Goal: Transaction & Acquisition: Subscribe to service/newsletter

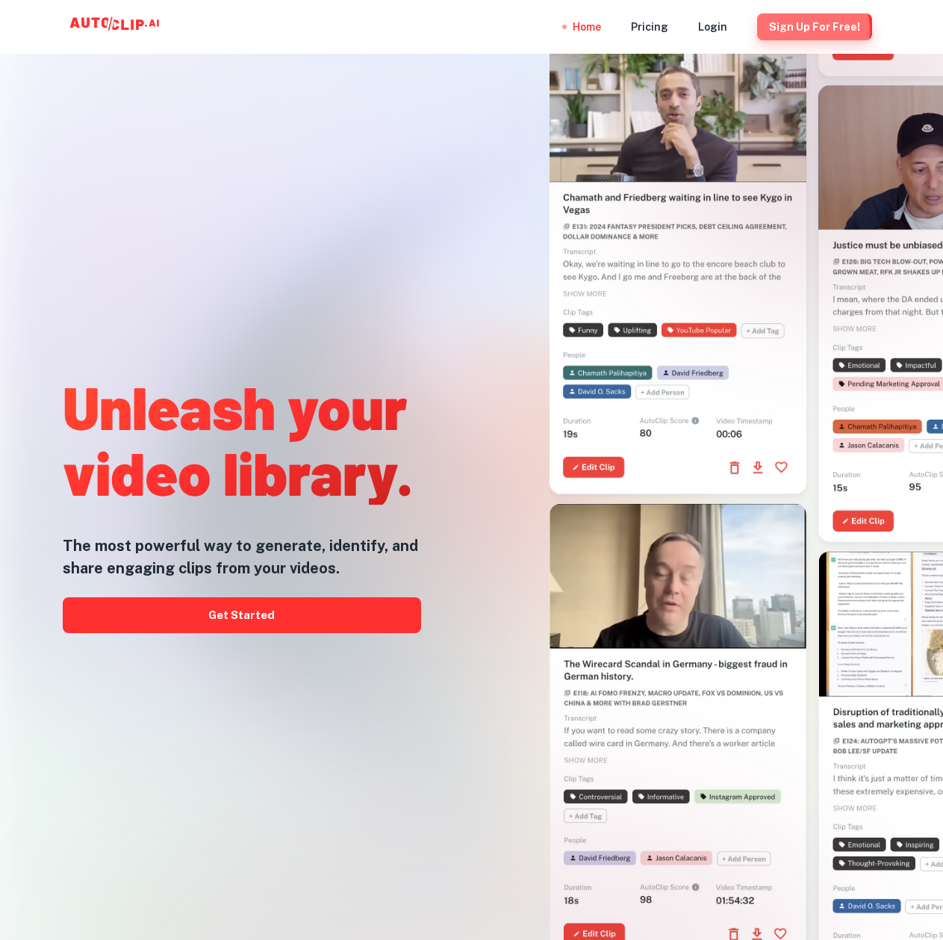
click at [803, 31] on button "Sign Up for free!" at bounding box center [814, 26] width 115 height 27
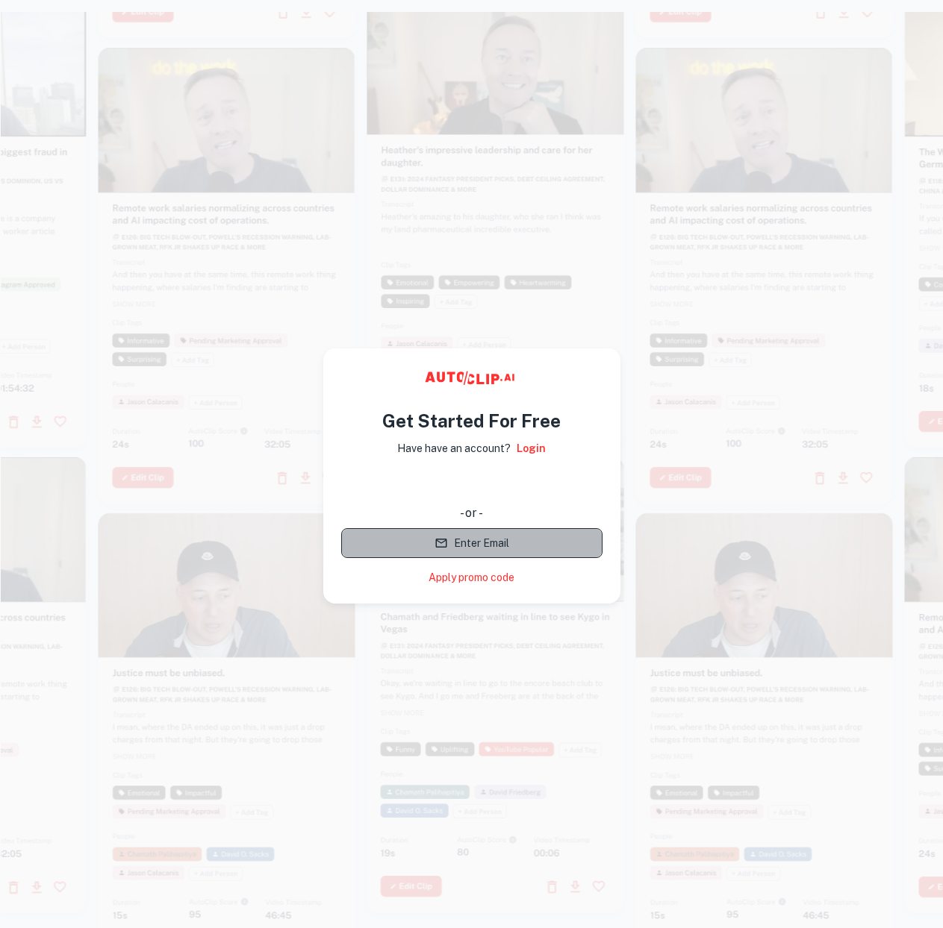
click at [531, 540] on button "Enter Email" at bounding box center [471, 543] width 261 height 30
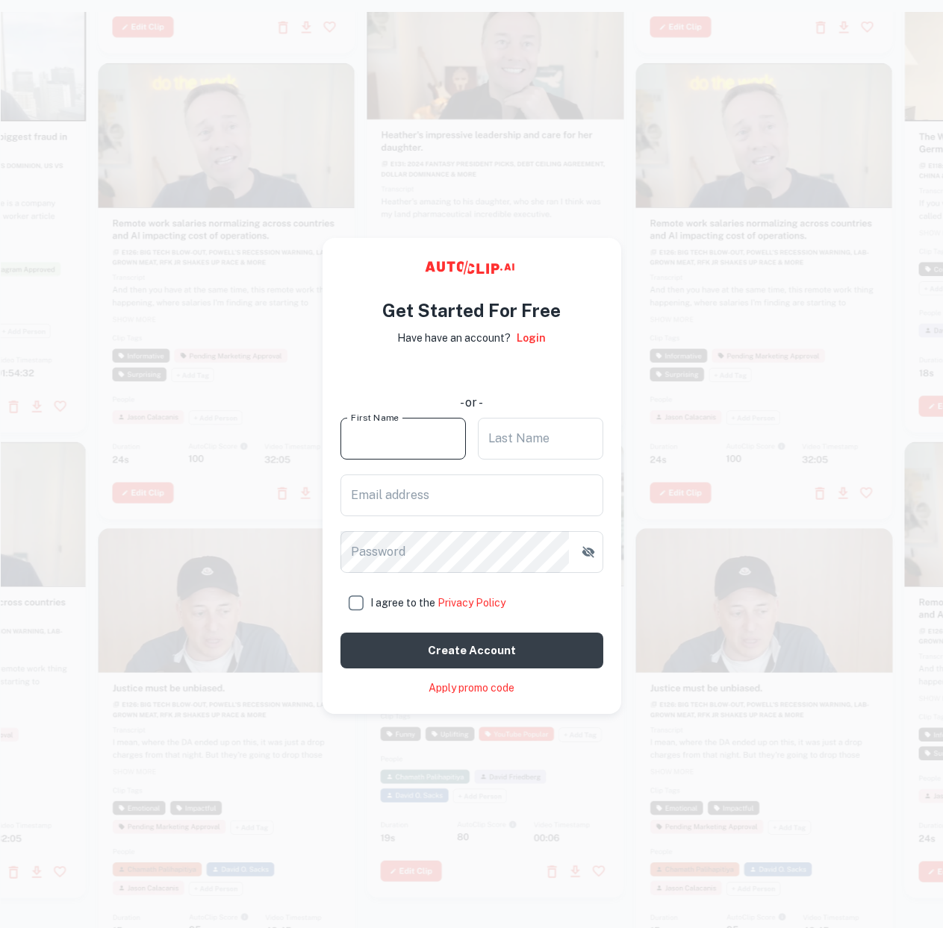
click at [380, 431] on input "First Name" at bounding box center [402, 439] width 125 height 42
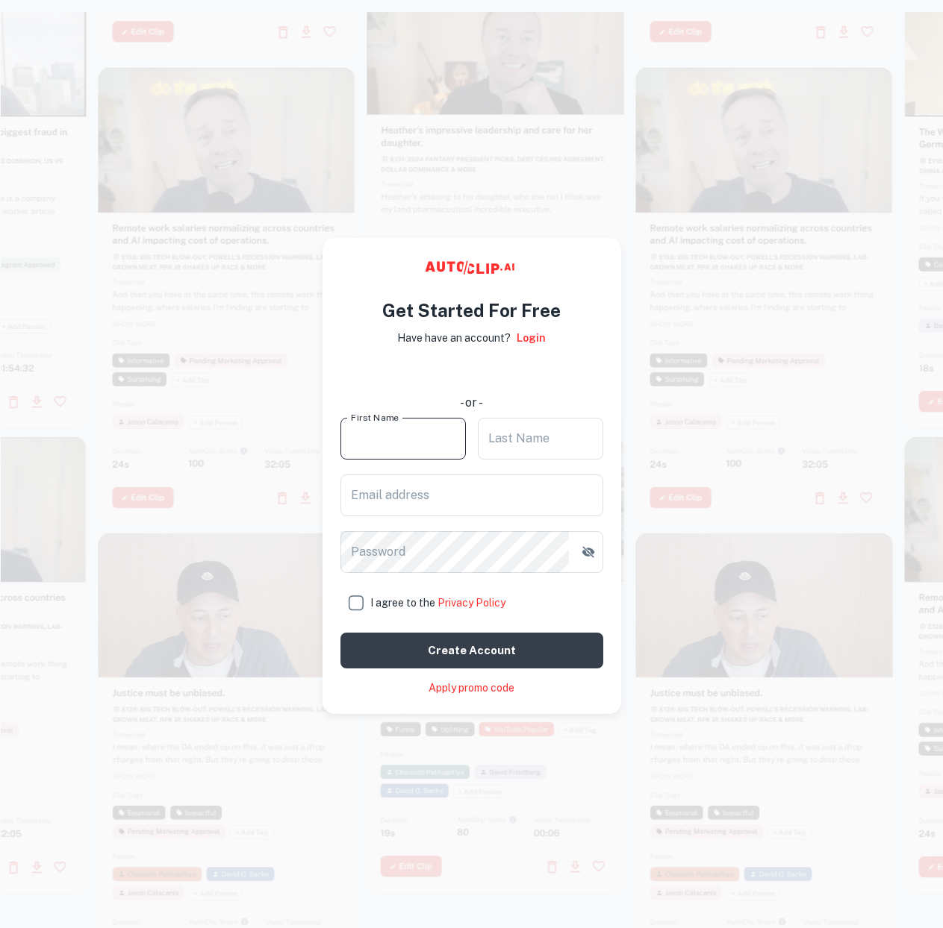
type input "MINGHAO"
click at [528, 439] on input "Last Name" at bounding box center [540, 439] width 125 height 42
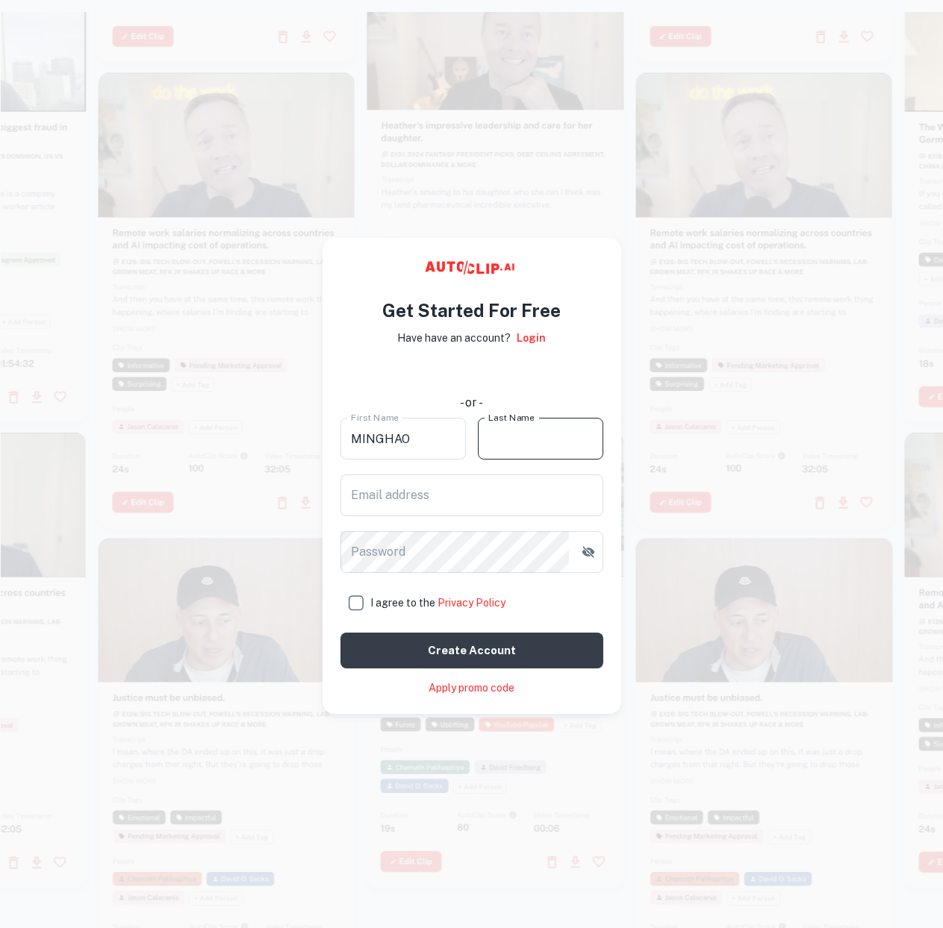
type input "LYU"
click at [445, 492] on input "Email address" at bounding box center [471, 496] width 263 height 42
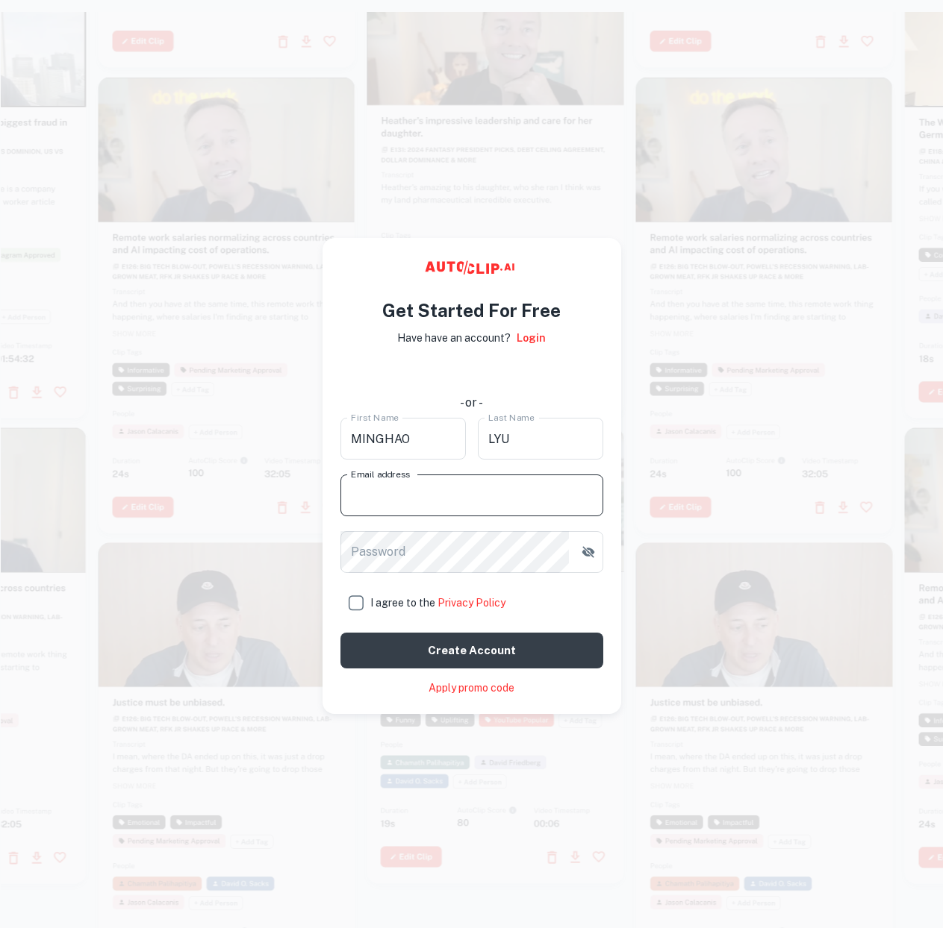
type input "[EMAIL_ADDRESS][DOMAIN_NAME]"
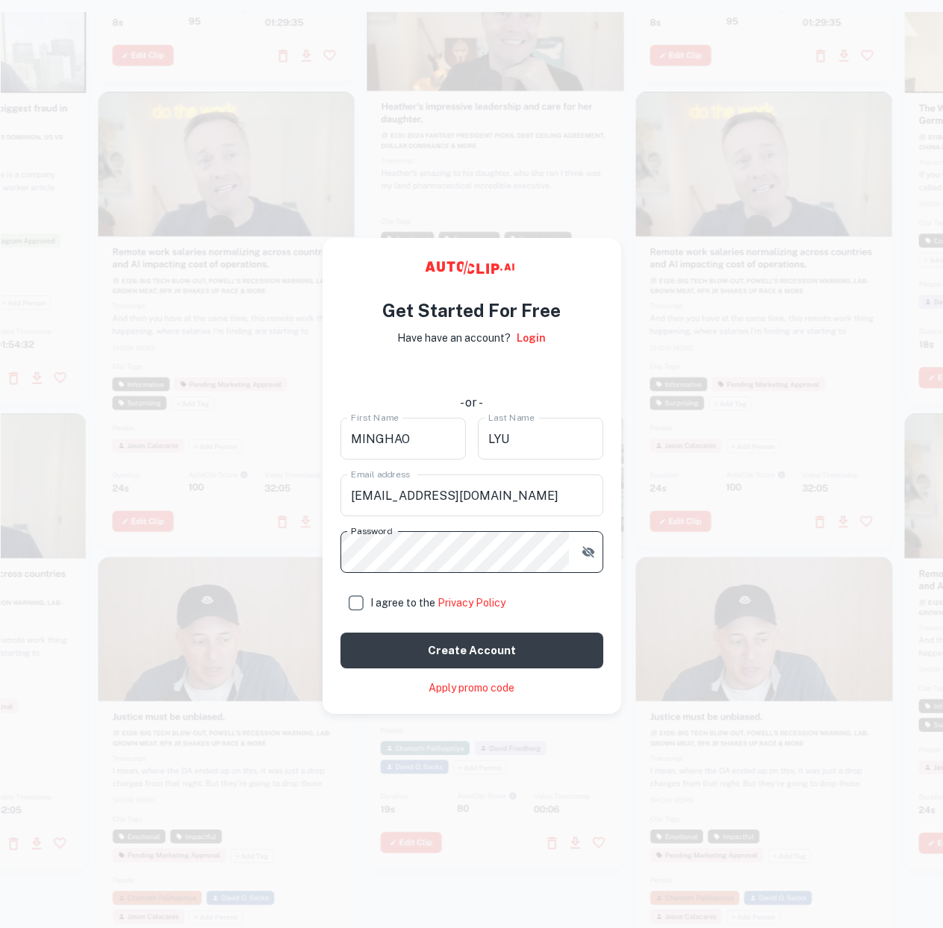
click at [328, 557] on div "Get Started For Free Have have an account? Login - or - First Name [PERSON_NAME…" at bounding box center [471, 476] width 299 height 476
